Goal: Communication & Community: Answer question/provide support

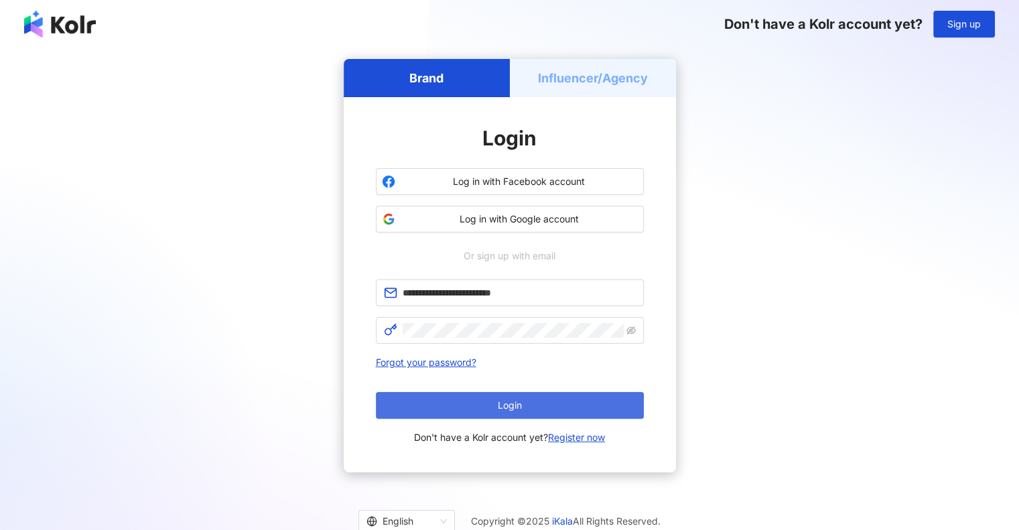
click at [488, 401] on button "Login" at bounding box center [510, 405] width 268 height 27
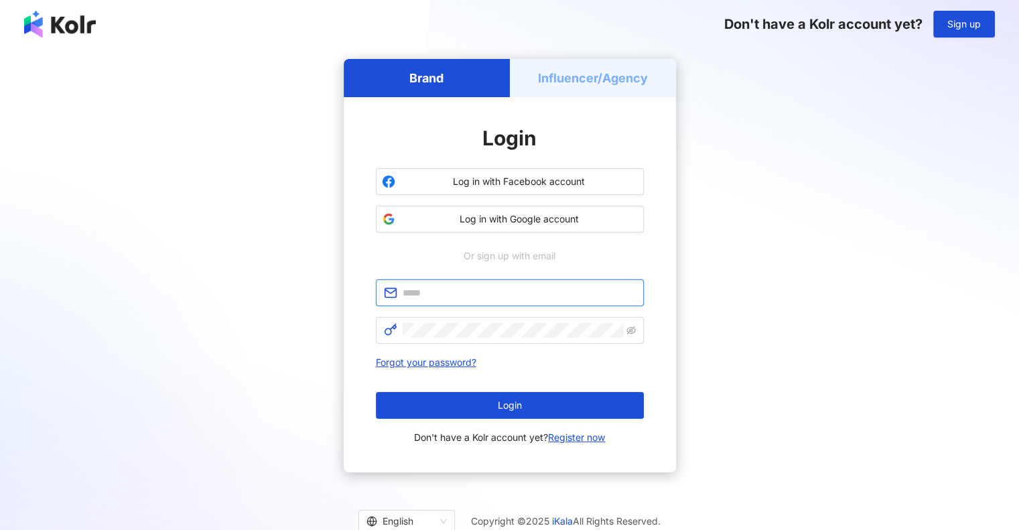
type input "**********"
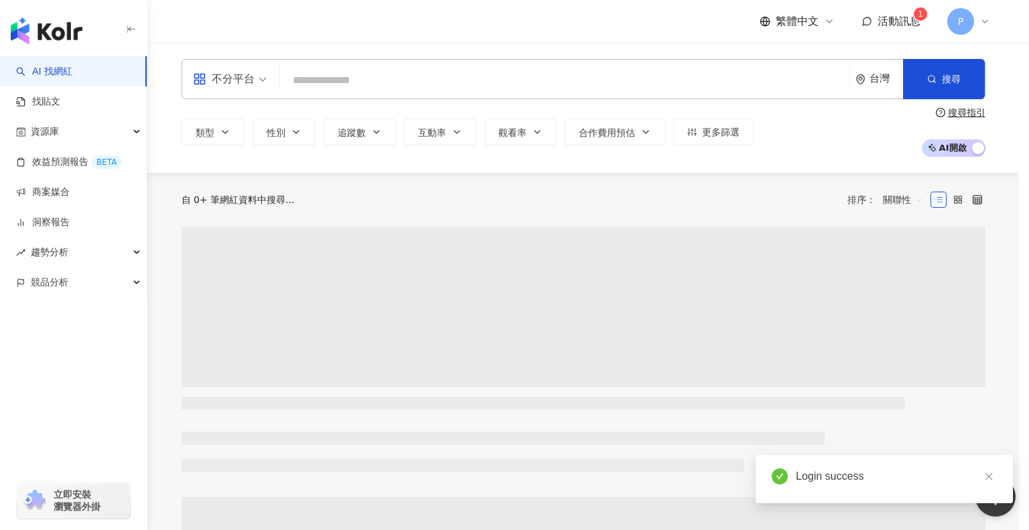
click at [51, 192] on div "全新功能上線 效益預測報告 AI 助力預估成效，一鍵建立提案。挑選想合作的網紅，AI 便能替您預估成效！除了貼文觸及數、分享數...等數據預測，更能預估口碑價…" at bounding box center [514, 265] width 1029 height 530
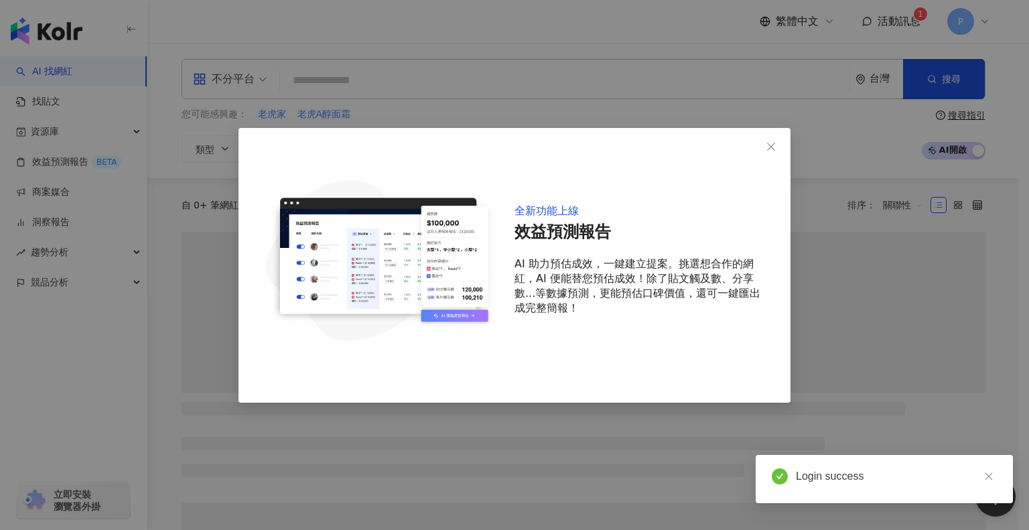
drag, startPoint x: 771, startPoint y: 147, endPoint x: 539, endPoint y: 200, distance: 238.5
click at [771, 147] on icon "close" at bounding box center [771, 147] width 8 height 8
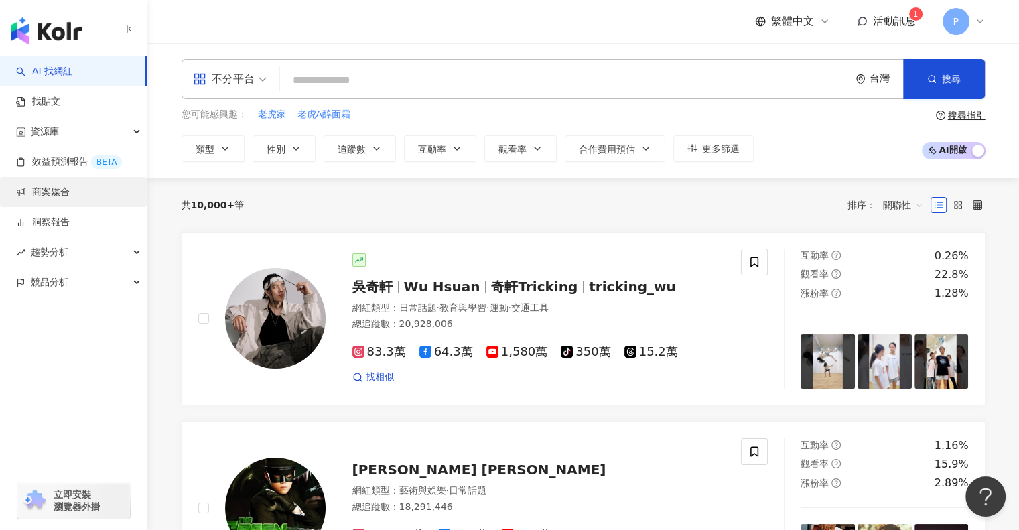
click at [70, 196] on link "商案媒合" at bounding box center [43, 192] width 54 height 13
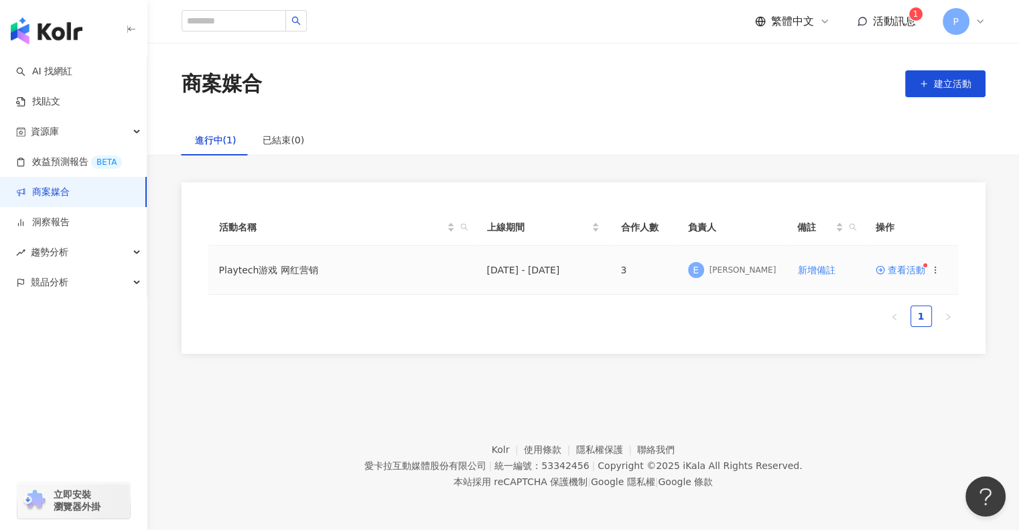
click at [904, 270] on span "查看活動" at bounding box center [900, 269] width 50 height 9
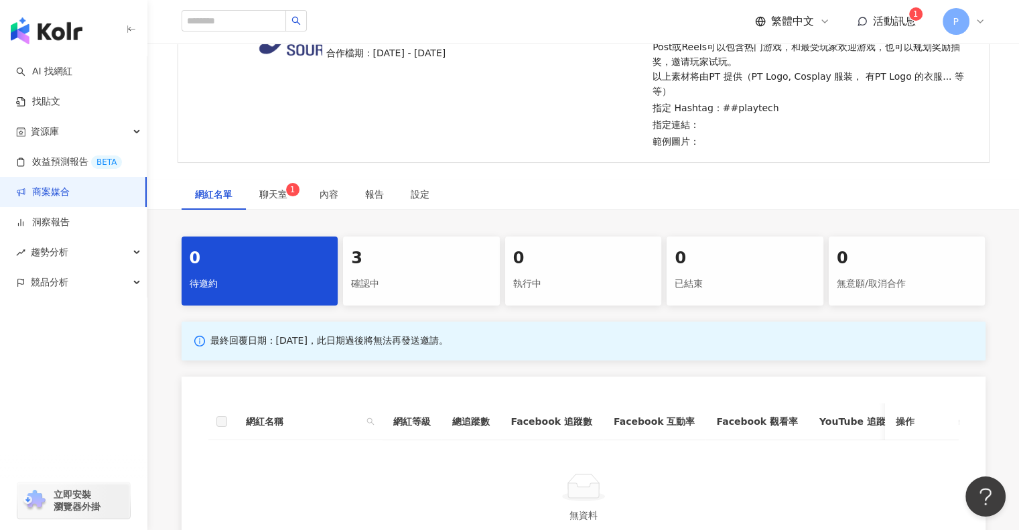
scroll to position [268, 0]
click at [279, 189] on span "聊天室 1" at bounding box center [275, 193] width 33 height 9
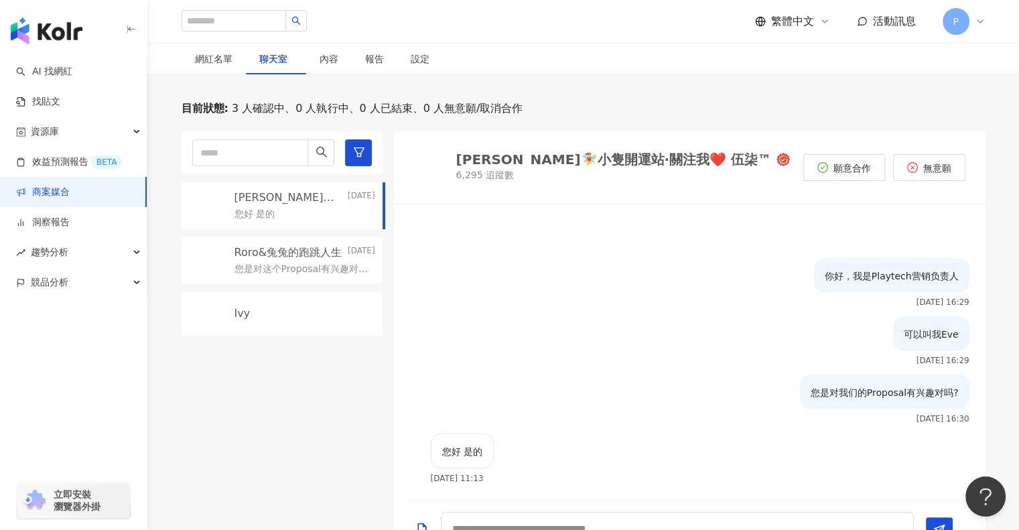
scroll to position [402, 0]
click at [307, 307] on div "Ivy" at bounding box center [304, 314] width 141 height 15
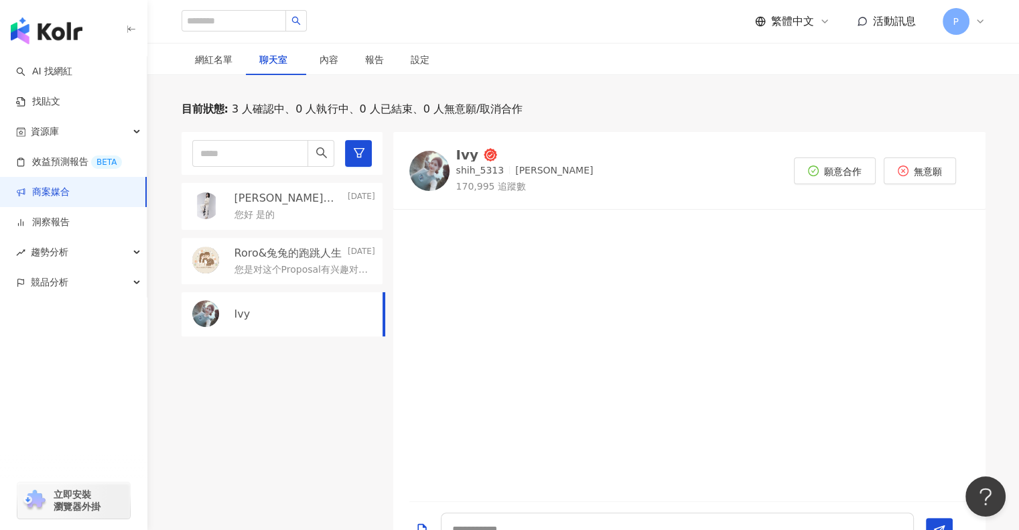
click at [462, 148] on div "Ivy" at bounding box center [467, 154] width 23 height 13
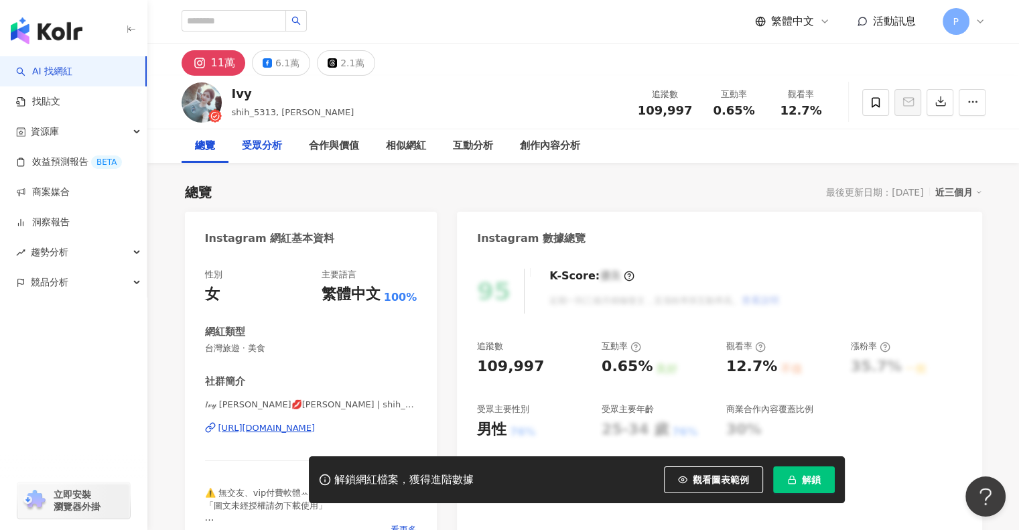
click at [240, 152] on div "受眾分析" at bounding box center [261, 145] width 67 height 33
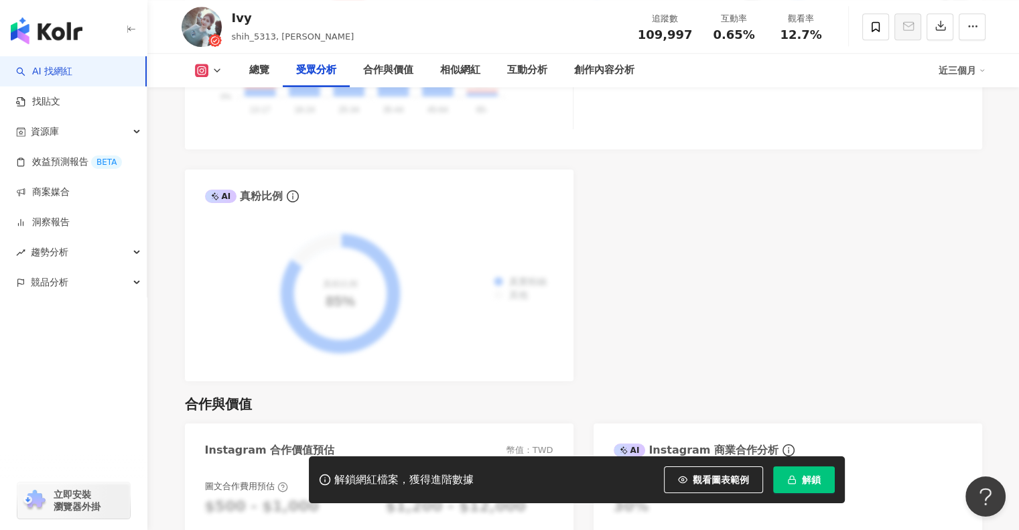
scroll to position [1747, 0]
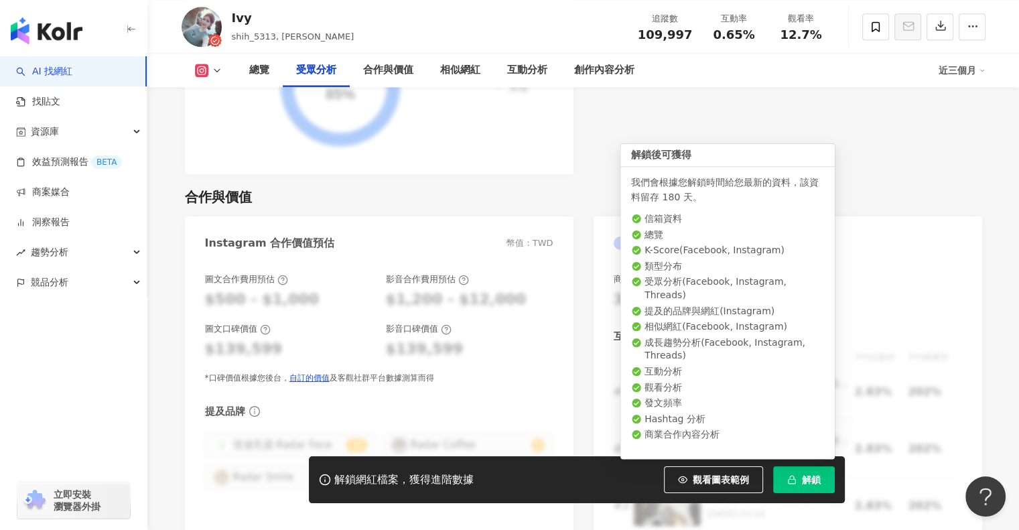
click at [813, 479] on span "解鎖" at bounding box center [811, 479] width 19 height 11
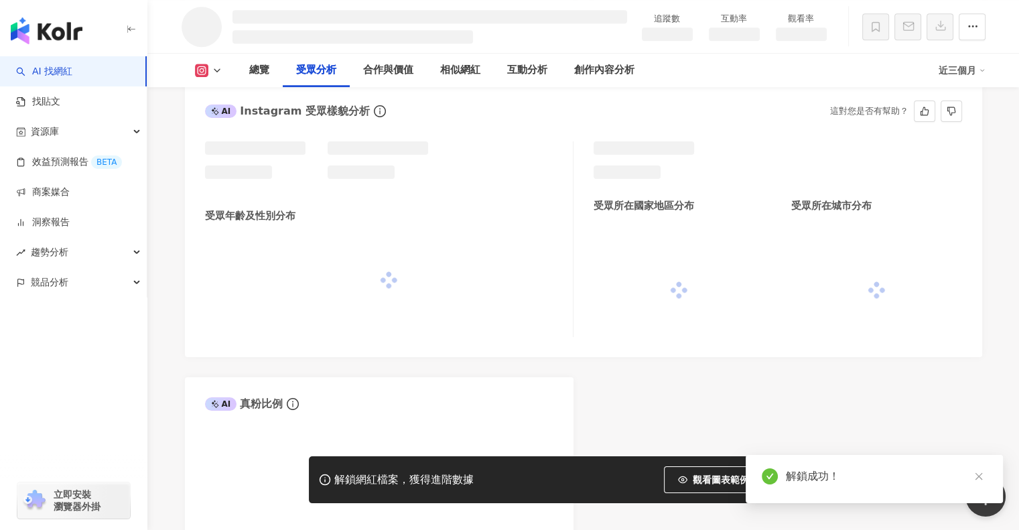
scroll to position [1037, 0]
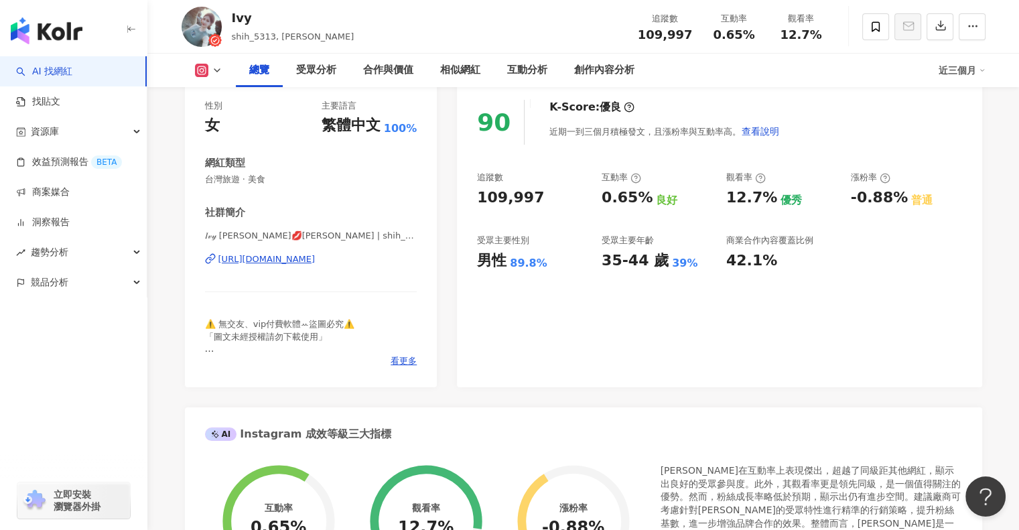
scroll to position [72, 0]
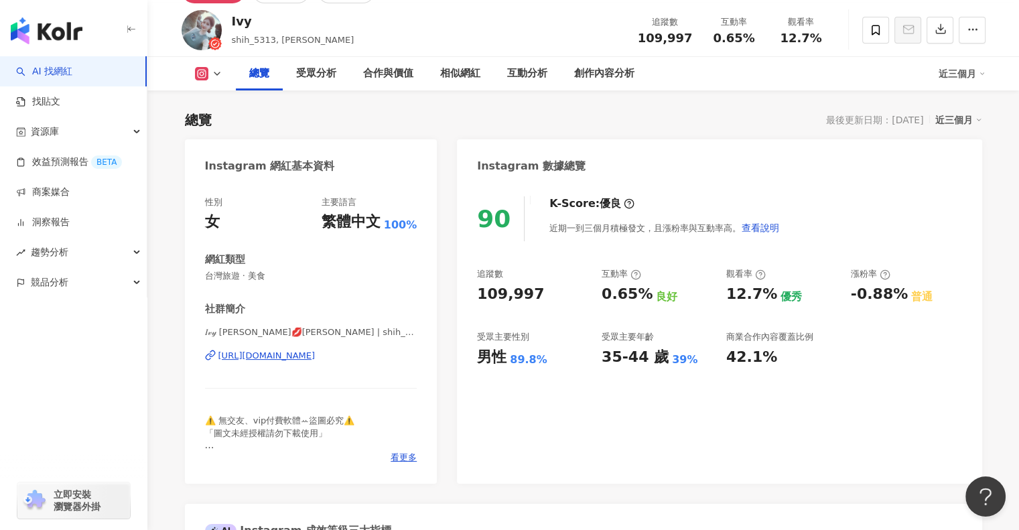
click at [191, 25] on img at bounding box center [202, 30] width 40 height 40
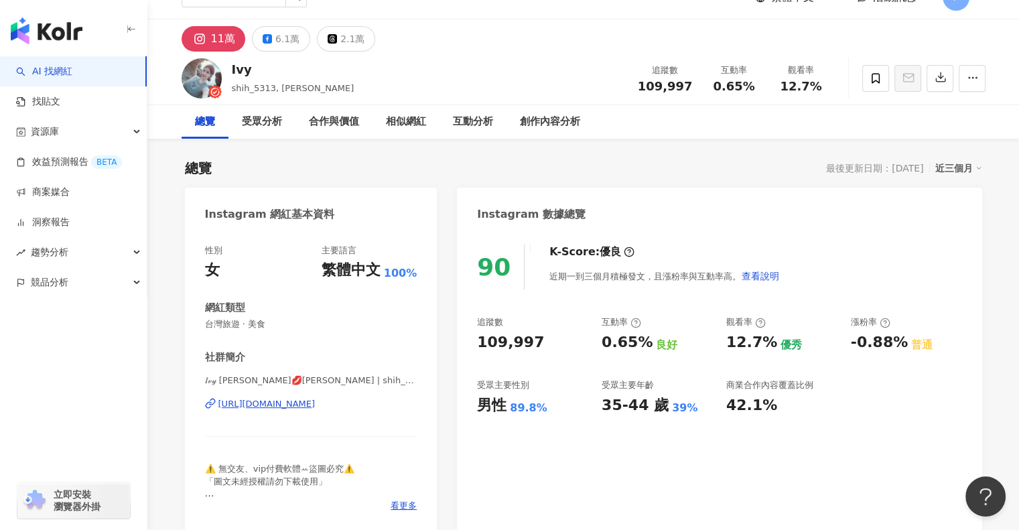
scroll to position [0, 0]
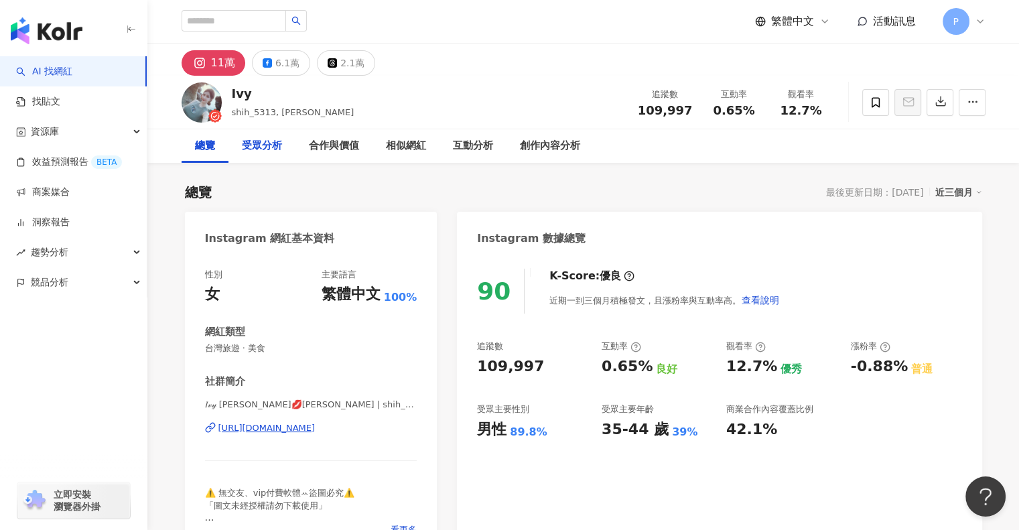
click at [265, 150] on div "受眾分析" at bounding box center [262, 146] width 40 height 16
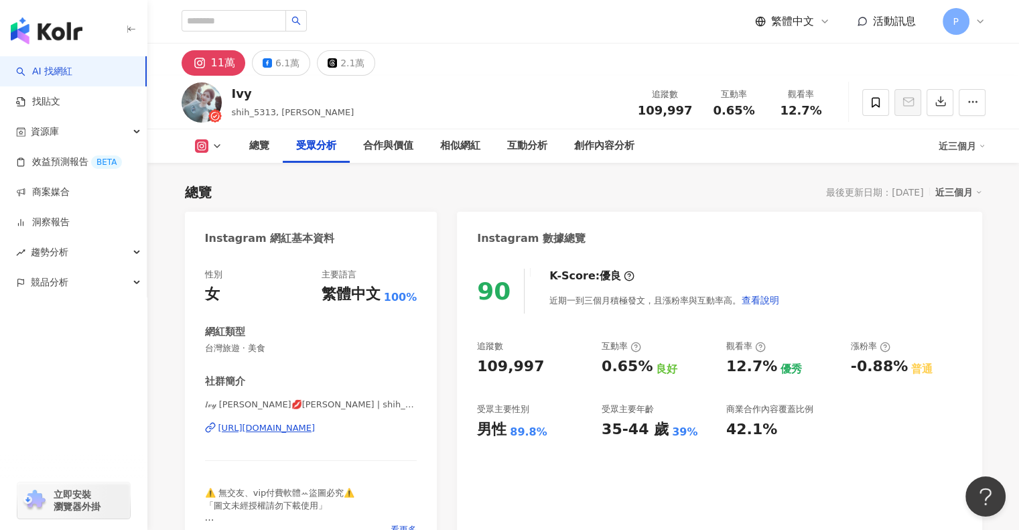
scroll to position [1144, 0]
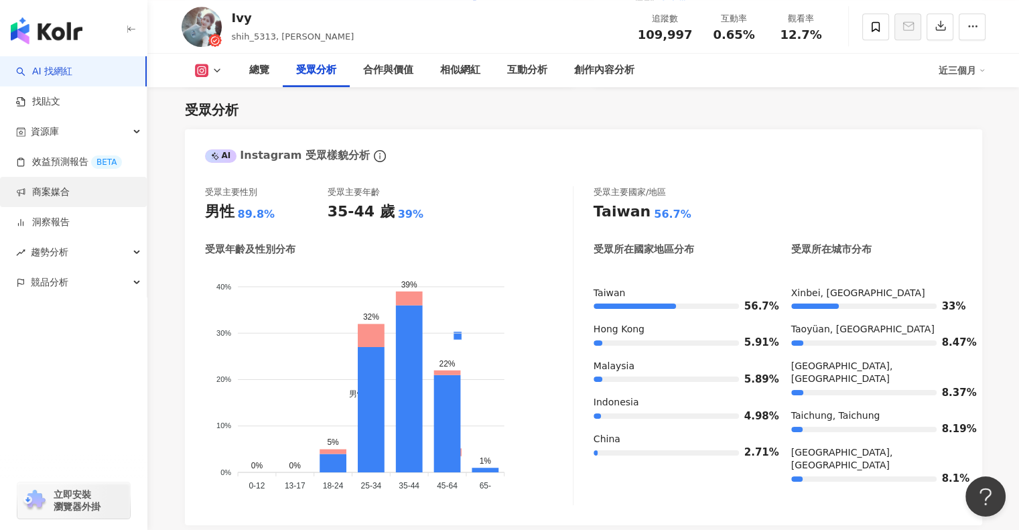
click at [70, 192] on link "商案媒合" at bounding box center [43, 192] width 54 height 13
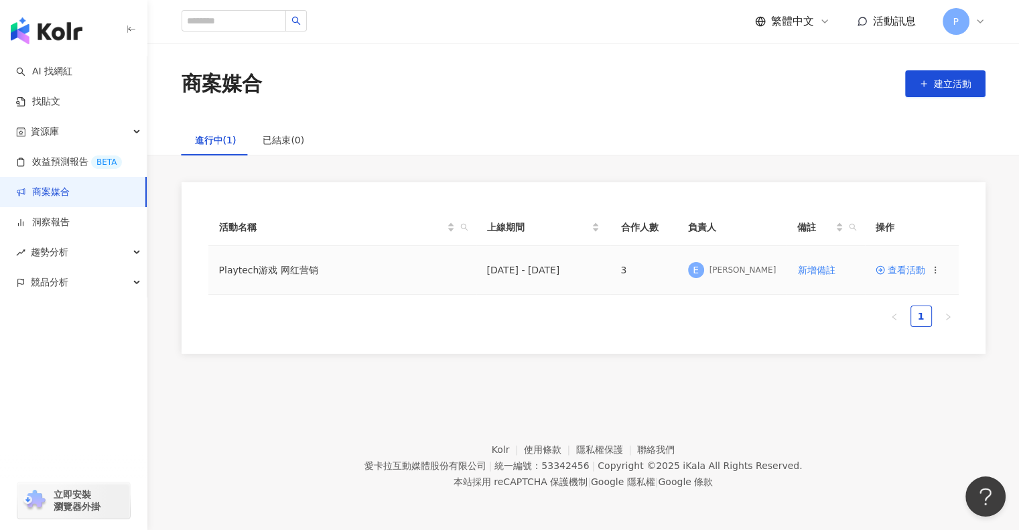
click at [884, 271] on circle at bounding box center [880, 270] width 8 height 8
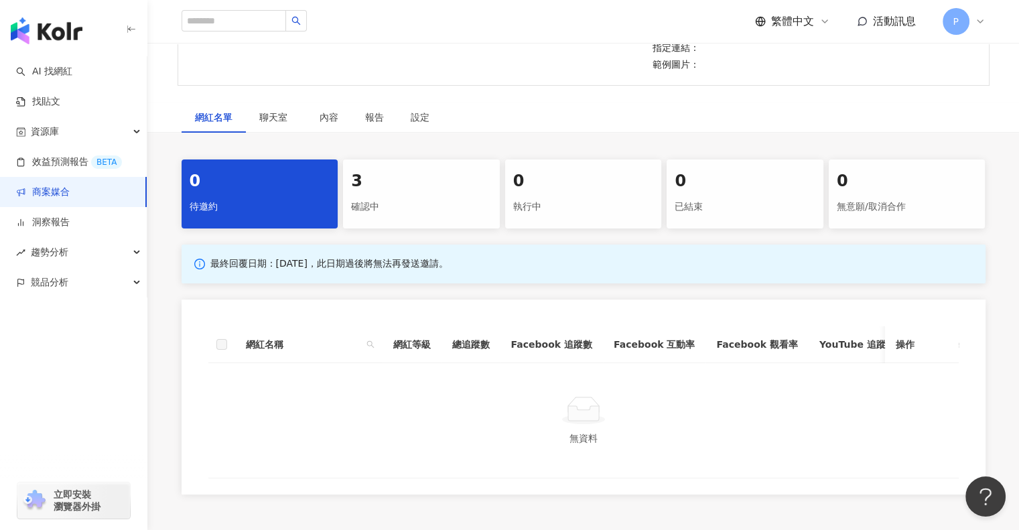
scroll to position [178, 0]
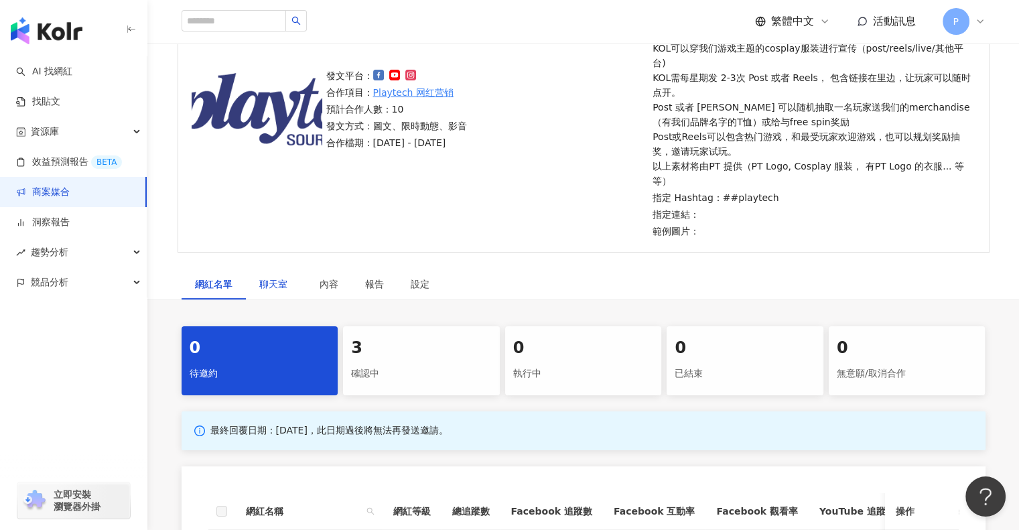
click at [289, 279] on span "聊天室" at bounding box center [275, 283] width 33 height 9
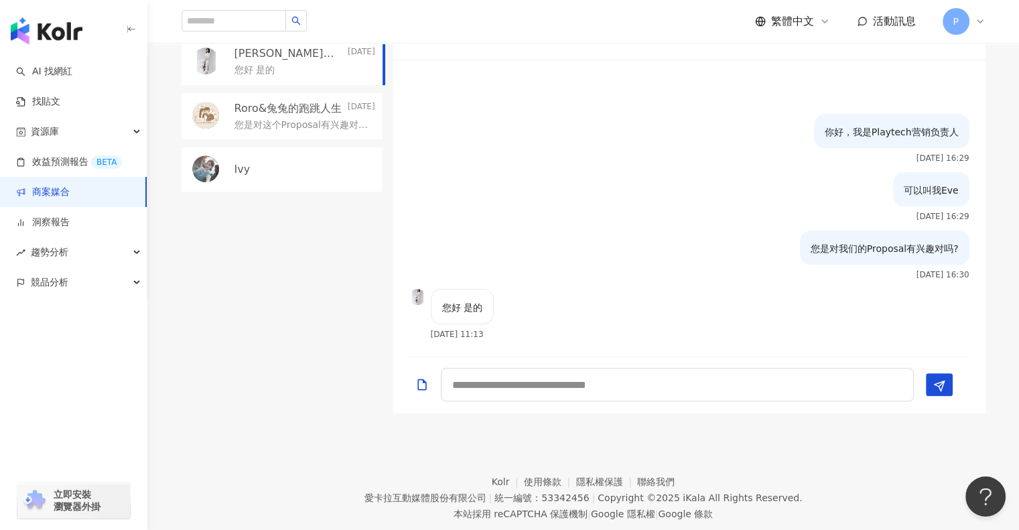
scroll to position [549, 0]
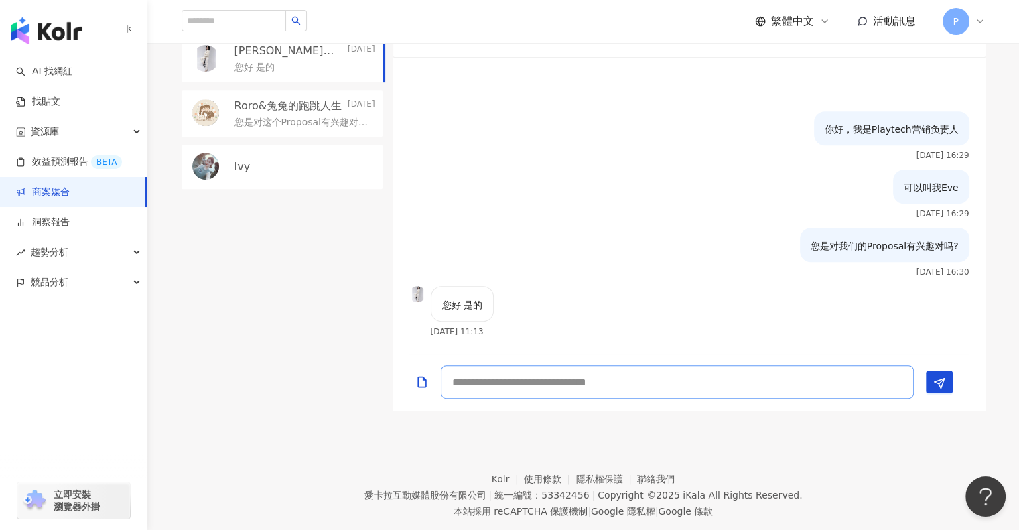
click at [547, 365] on textarea at bounding box center [677, 381] width 473 height 33
type textarea "*"
type textarea "**********"
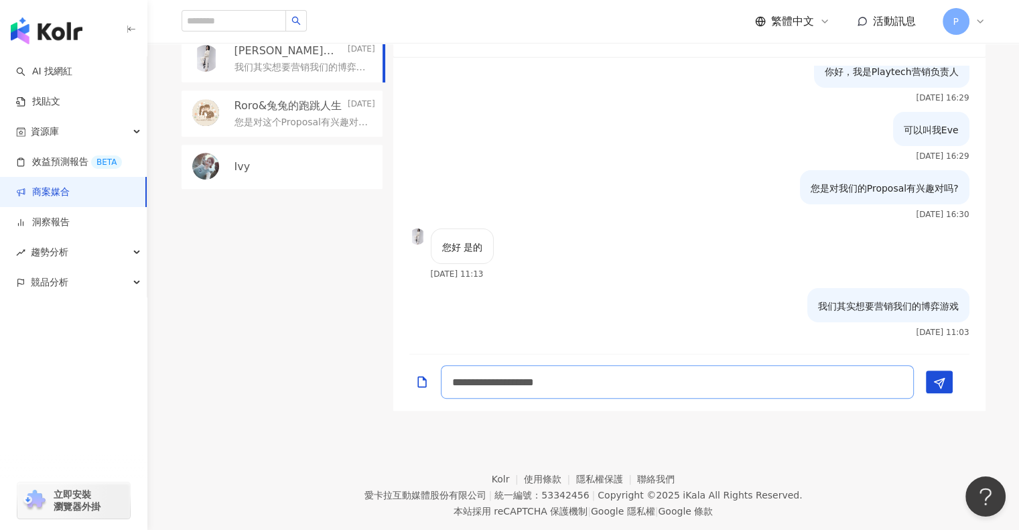
type textarea "**********"
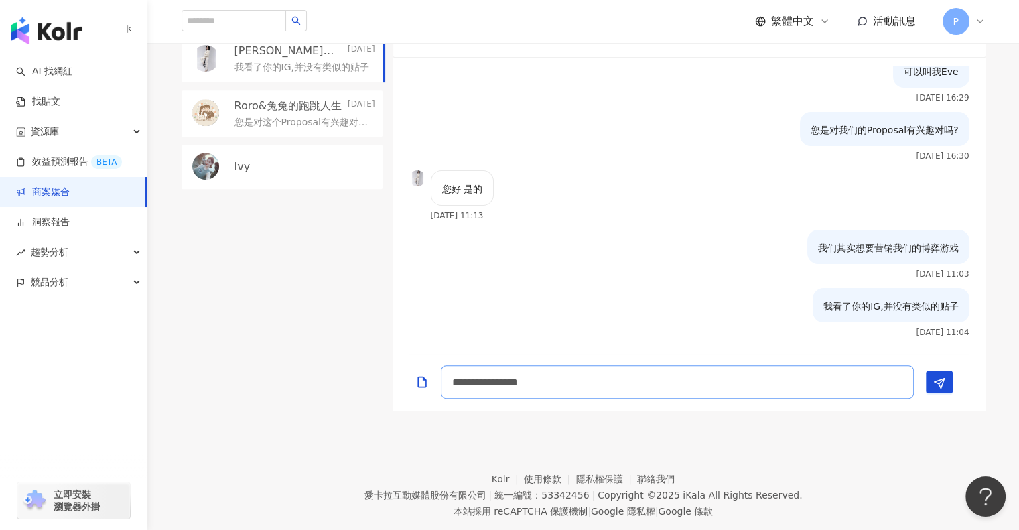
type textarea "**********"
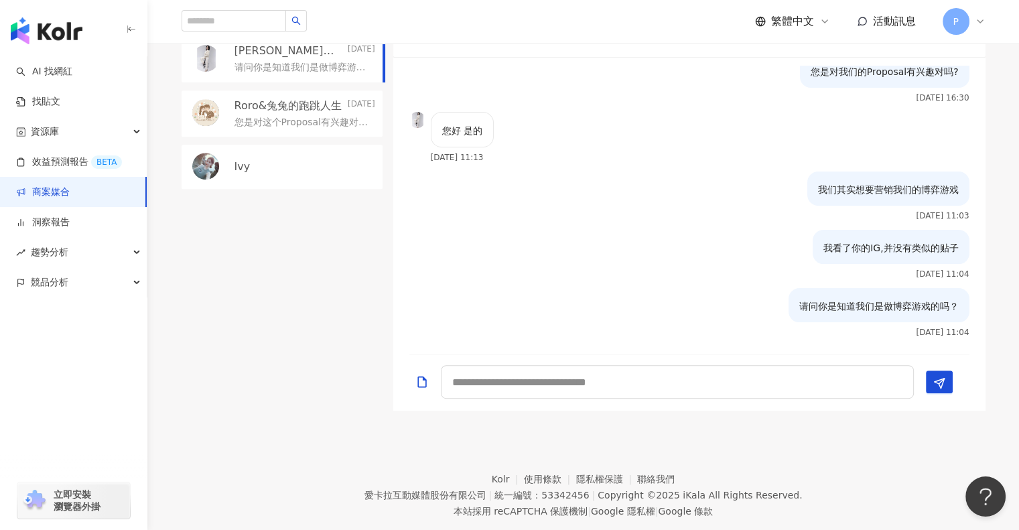
click at [288, 116] on p "您是对这个Proposal有兴趣对吗？" at bounding box center [301, 122] width 135 height 13
